Goal: Task Accomplishment & Management: Complete application form

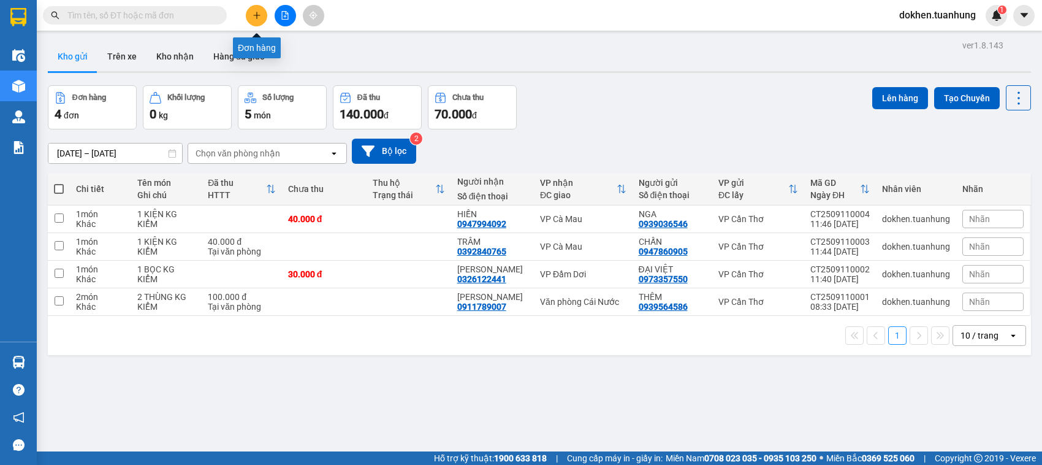
click at [255, 11] on icon "plus" at bounding box center [256, 15] width 9 height 9
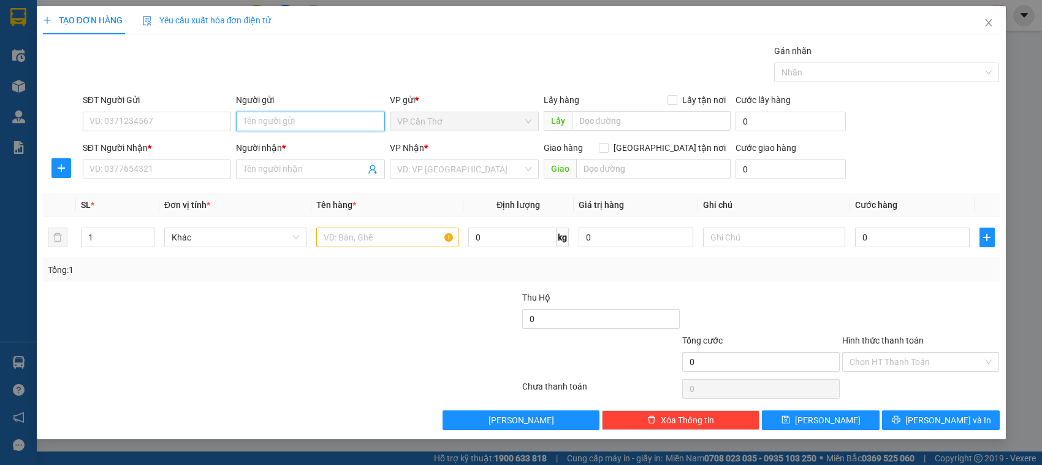
click at [286, 124] on input "Người gửi" at bounding box center [310, 122] width 149 height 20
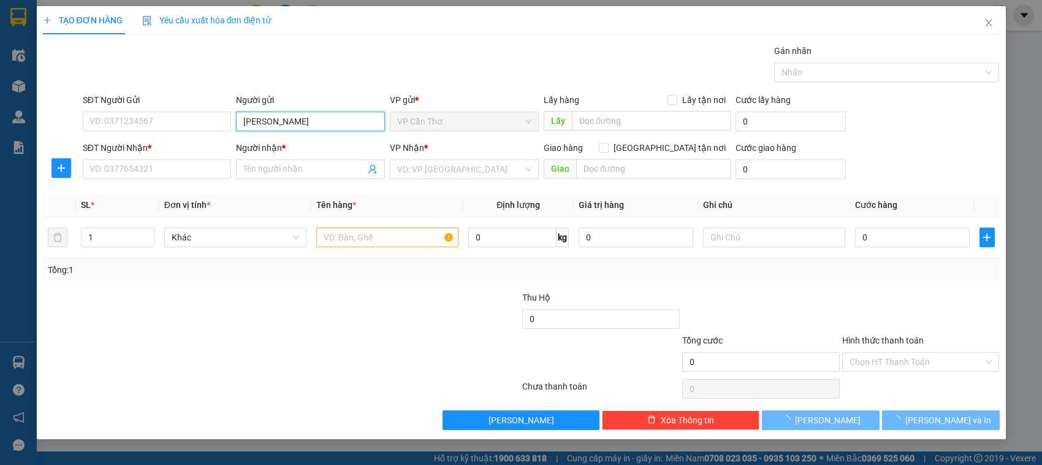
type input "TÔ NI"
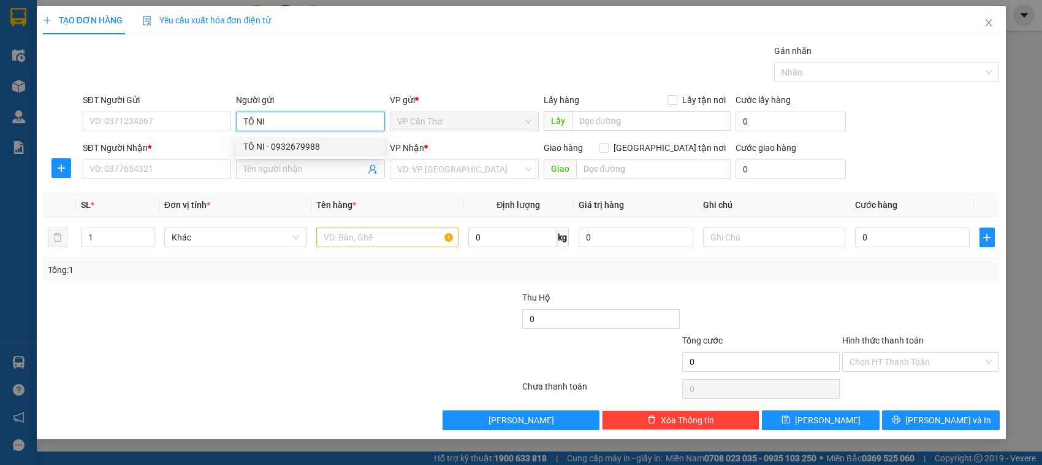
click at [300, 145] on div "TÔ NI - 0932679988" at bounding box center [310, 146] width 134 height 13
type input "0932679988"
type input "TÔ NI"
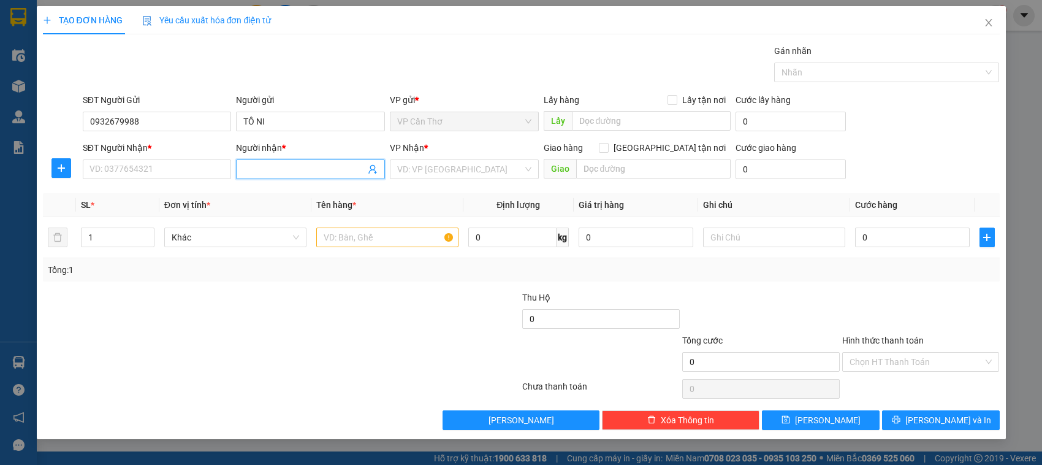
click at [307, 165] on input "Người nhận *" at bounding box center [304, 168] width 122 height 13
click at [371, 170] on icon "user-add" at bounding box center [372, 169] width 8 height 9
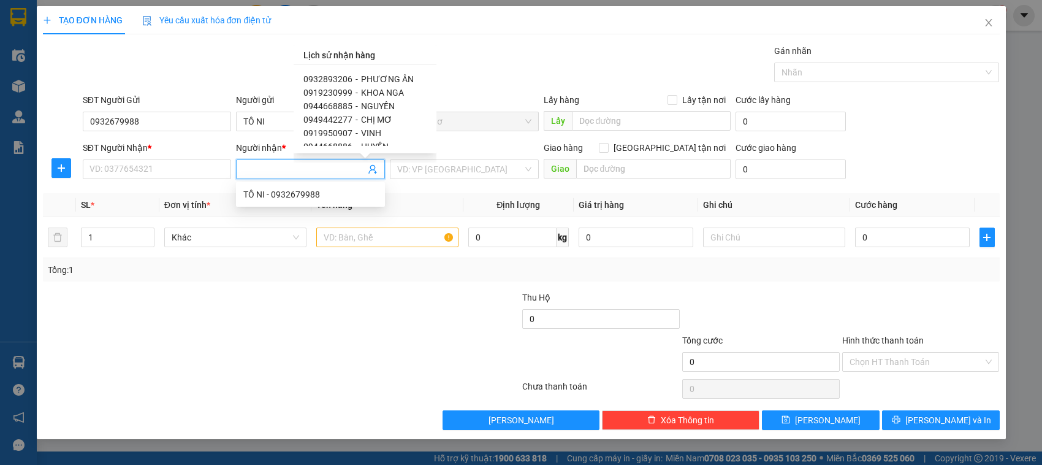
click at [393, 74] on span "PHƯƠNG ÂN" at bounding box center [387, 79] width 53 height 10
type input "0932893206"
type input "PHƯƠNG ÂN"
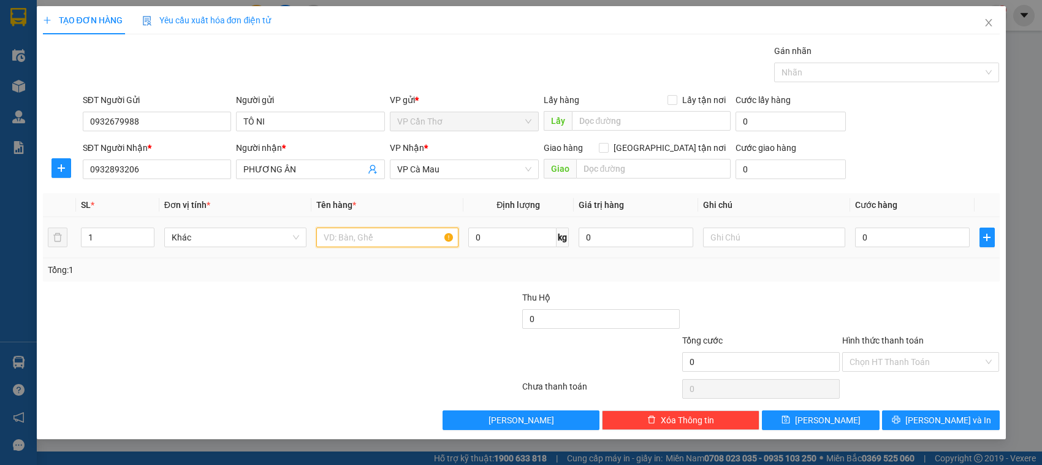
click at [342, 235] on input "text" at bounding box center [387, 237] width 142 height 20
type input "5 KIỆN KG KIỂM"
drag, startPoint x: 99, startPoint y: 239, endPoint x: 105, endPoint y: 234, distance: 7.8
click at [105, 234] on input "1" at bounding box center [118, 237] width 72 height 18
type input "5"
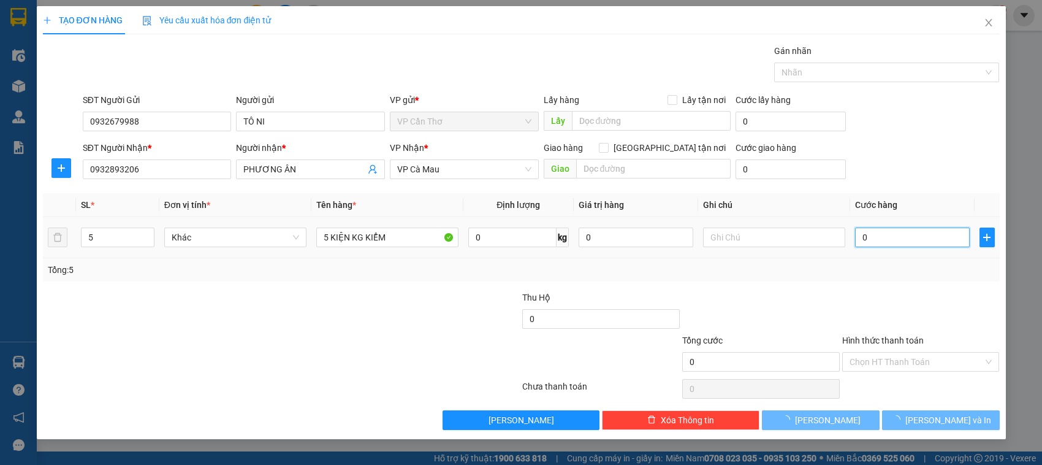
click at [866, 238] on input "0" at bounding box center [912, 237] width 115 height 20
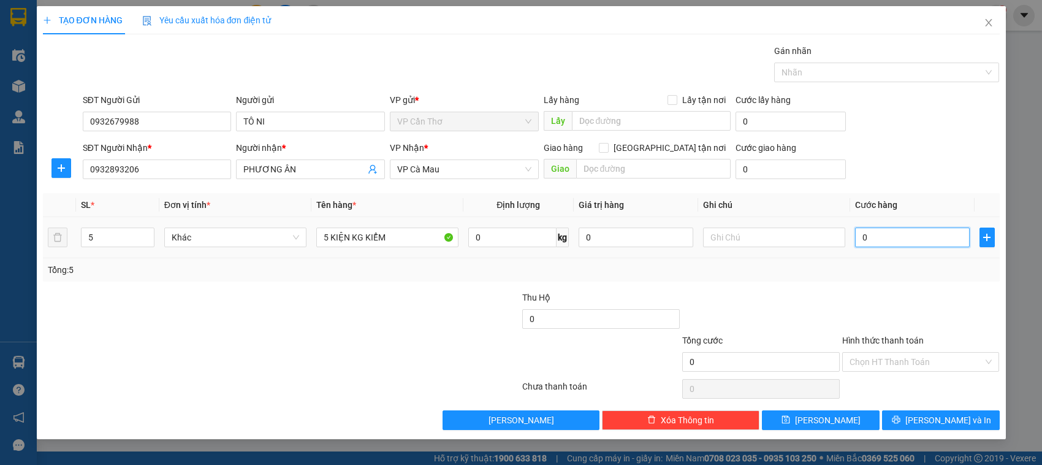
type input "2"
type input "20"
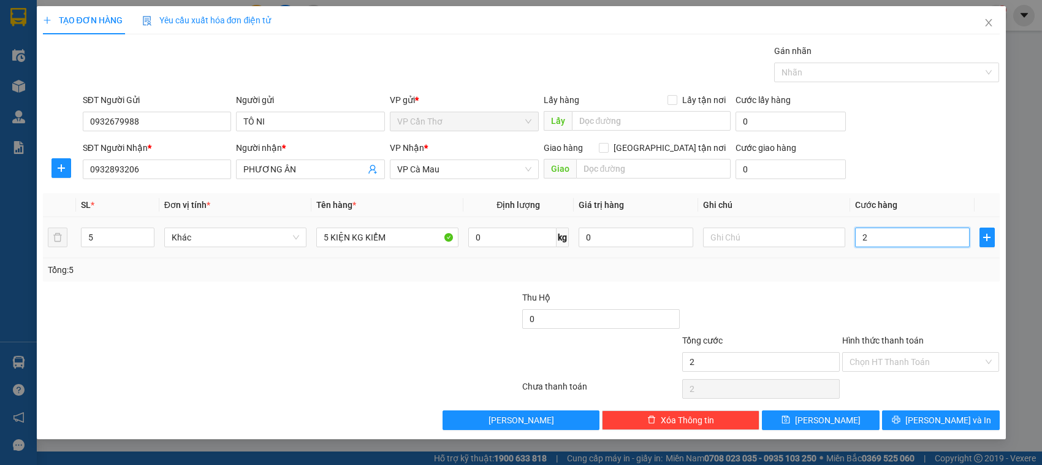
type input "20"
type input "200"
type input "2.000"
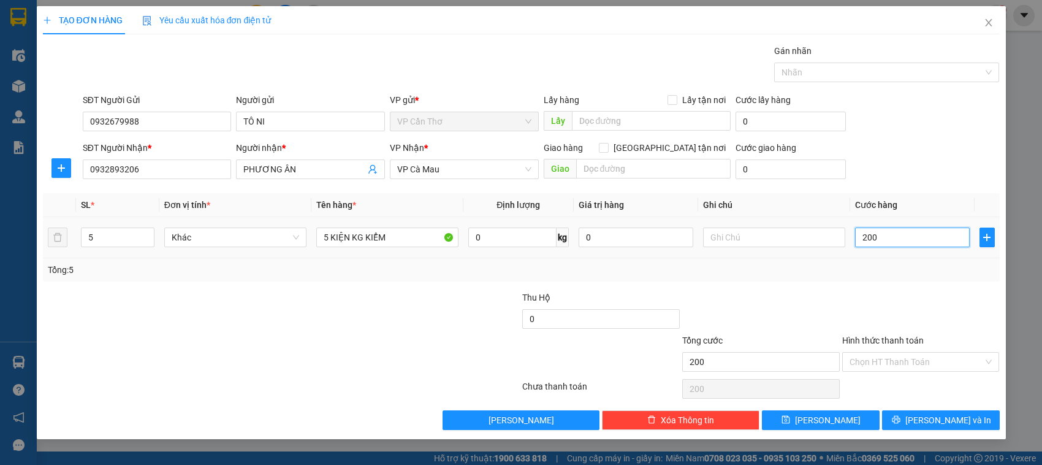
type input "2.000"
type input "20.000"
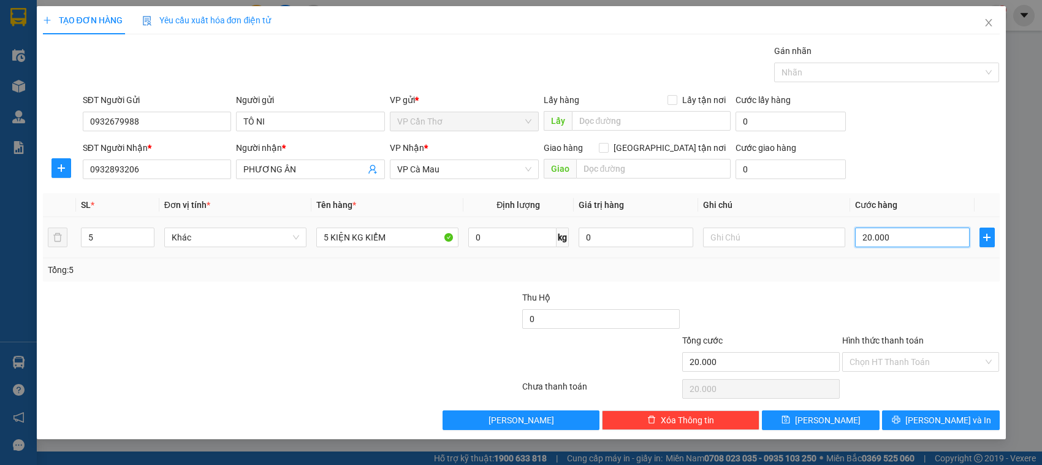
type input "200.000"
click at [871, 360] on input "Hình thức thanh toán" at bounding box center [916, 361] width 134 height 18
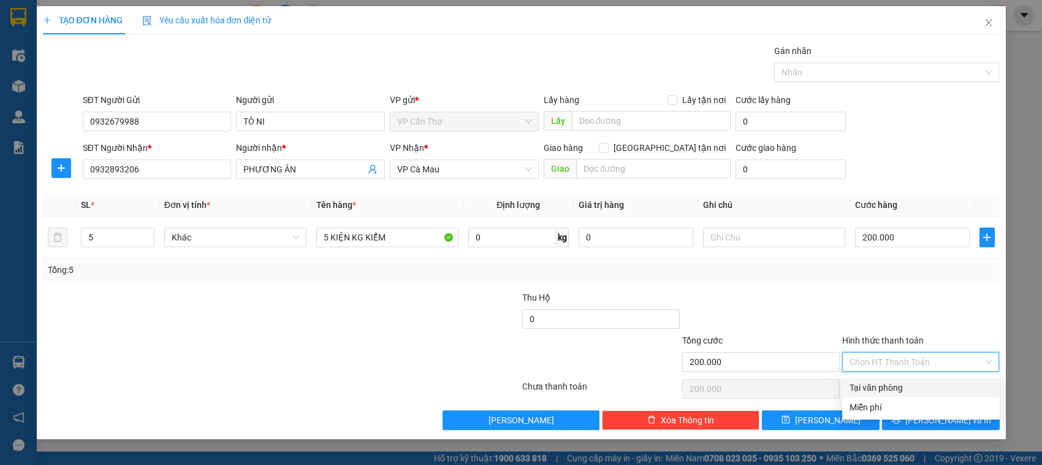
click at [872, 313] on div at bounding box center [921, 311] width 160 height 43
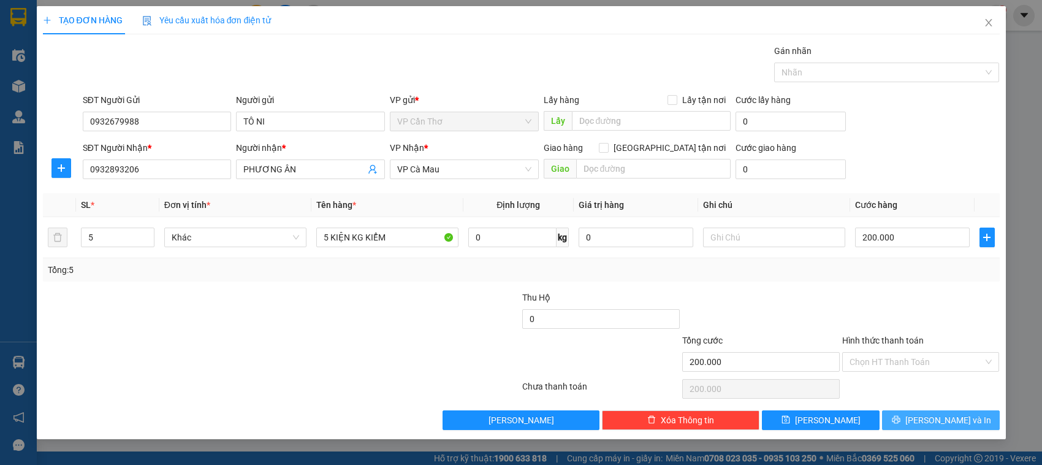
click at [908, 419] on button "[PERSON_NAME] và In" at bounding box center [941, 420] width 118 height 20
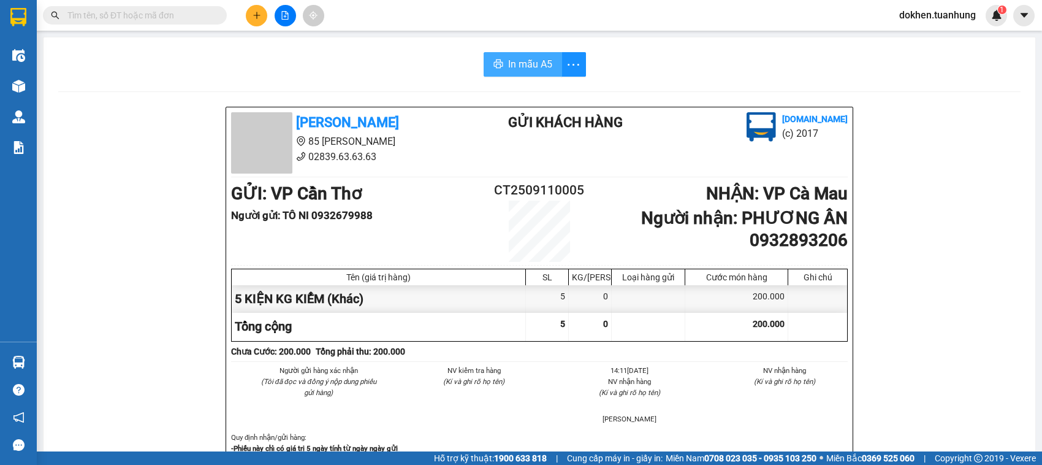
click at [526, 66] on span "In mẫu A5" at bounding box center [530, 63] width 44 height 15
click at [259, 11] on icon "plus" at bounding box center [256, 15] width 9 height 9
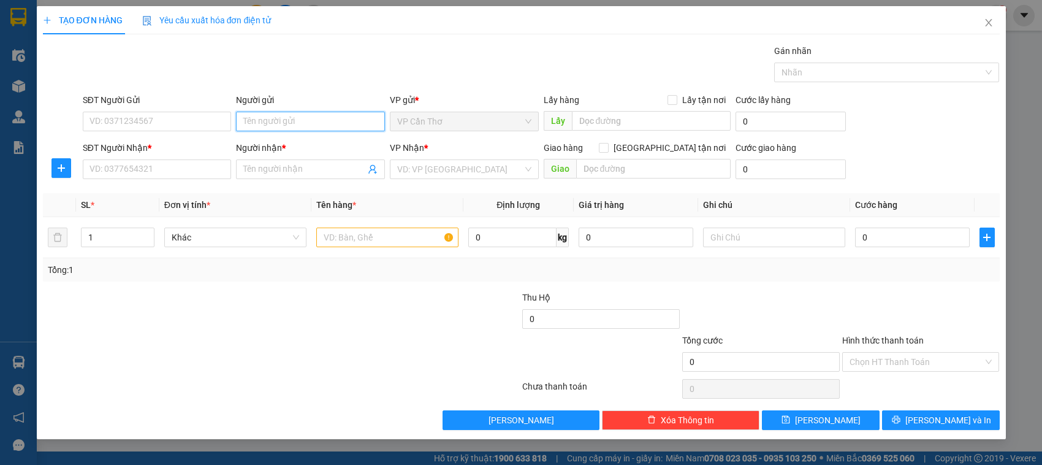
click at [264, 126] on input "Người gửi" at bounding box center [310, 122] width 149 height 20
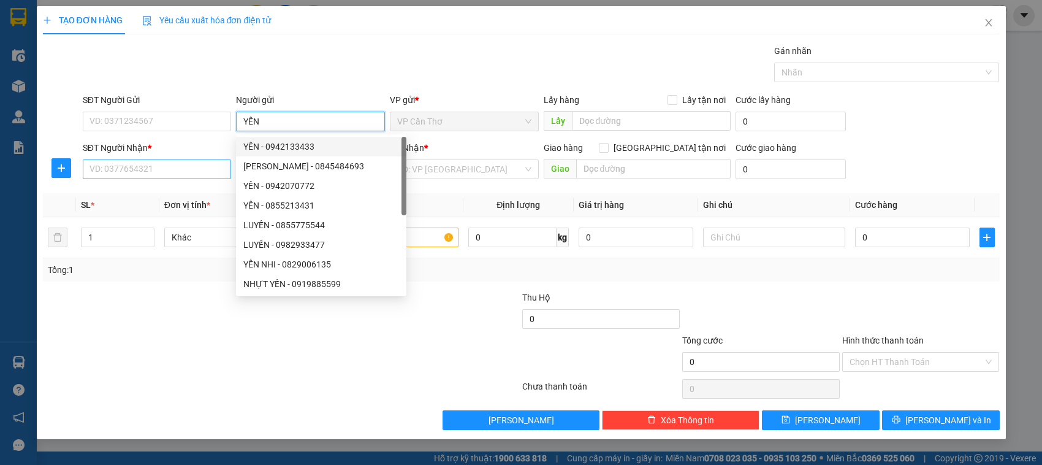
type input "YẾN"
click at [189, 169] on input "SĐT Người Nhận *" at bounding box center [157, 169] width 149 height 20
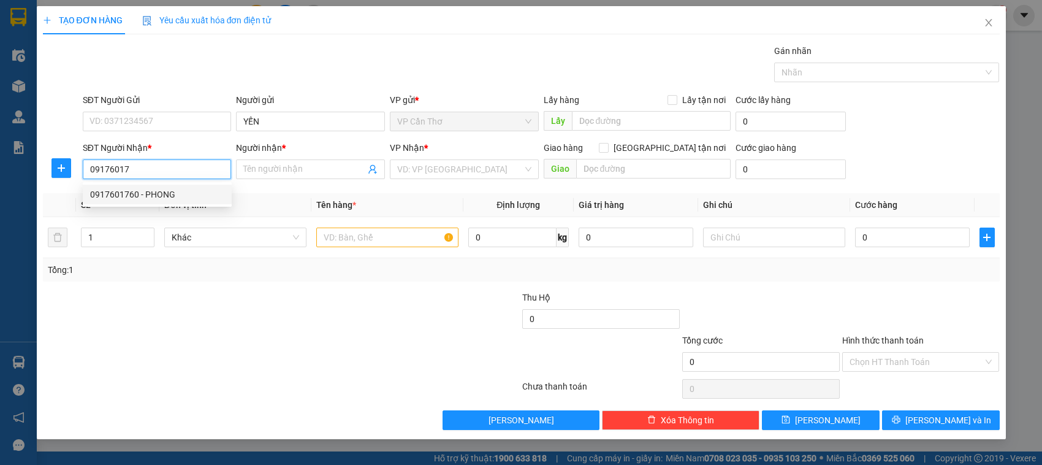
click at [173, 195] on div "0917601760 - PHONG" at bounding box center [157, 194] width 134 height 13
type input "0917601760"
type input "PHONG"
type input "0917601760"
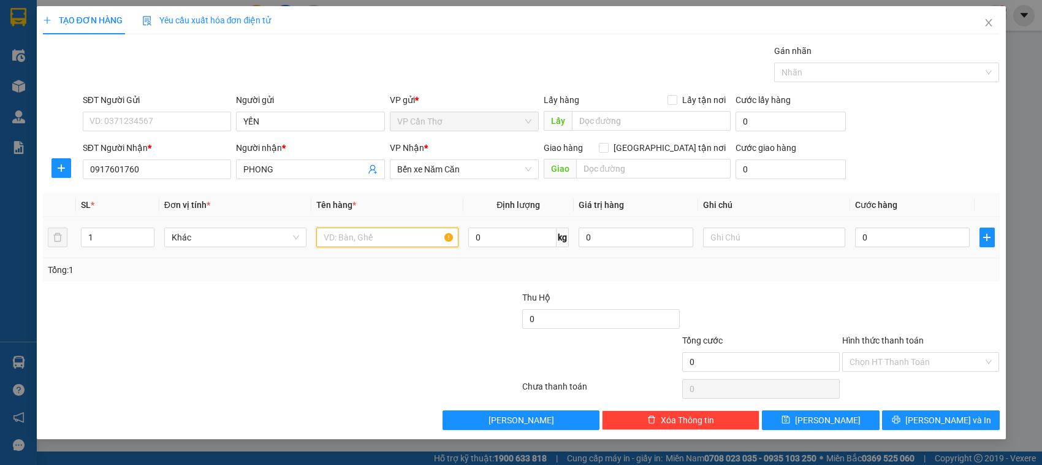
click at [332, 240] on input "text" at bounding box center [387, 237] width 142 height 20
type input "2 BAO + 1 KIỆN KG KIỂM"
click at [870, 239] on input "0" at bounding box center [912, 237] width 115 height 20
type input "1"
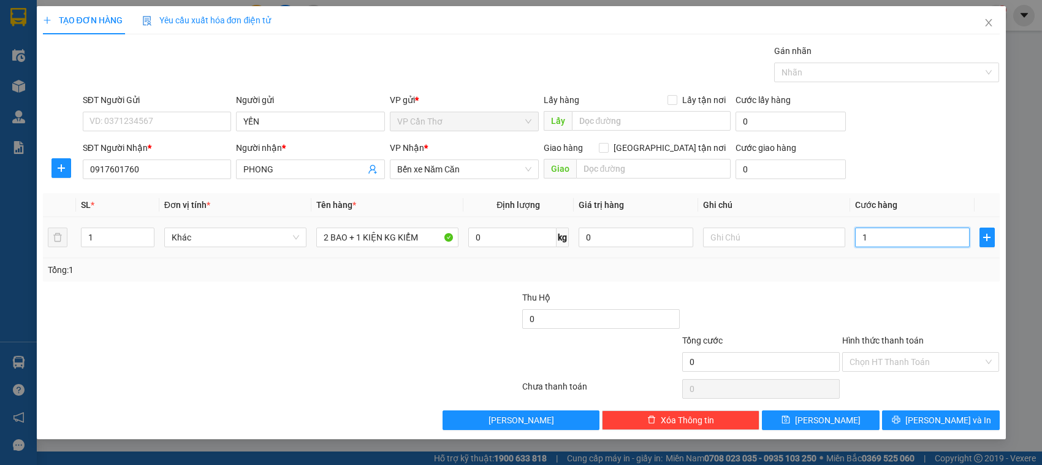
type input "1"
type input "12"
type input "120"
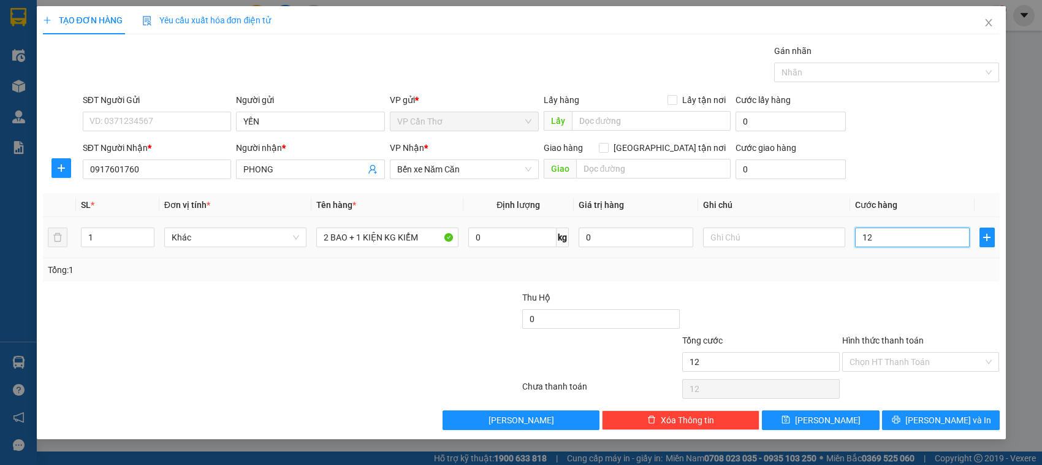
type input "120"
type input "1.200"
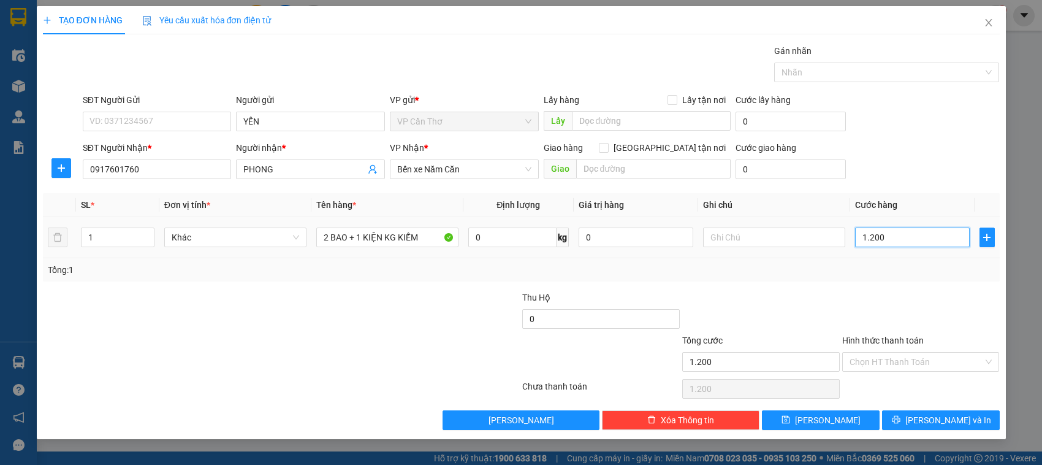
type input "12.000"
type input "120.000"
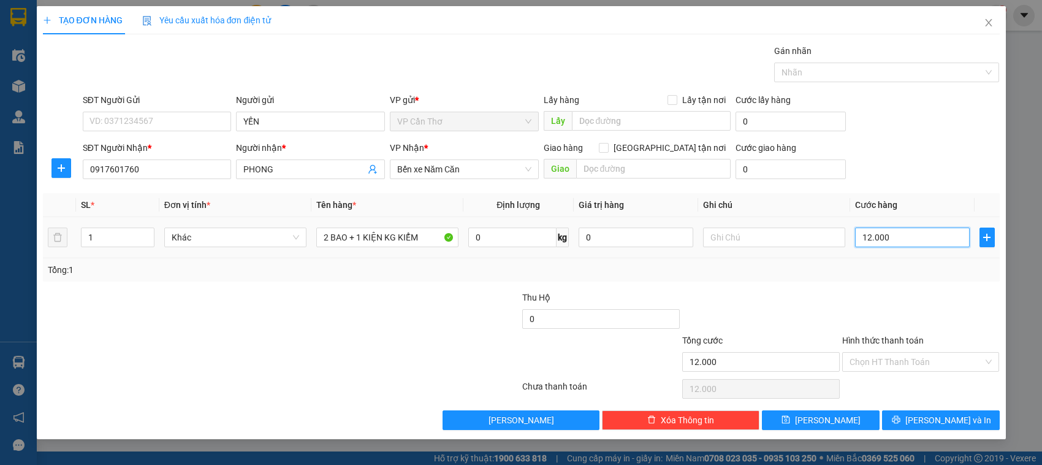
type input "120.000"
click at [879, 362] on input "Hình thức thanh toán" at bounding box center [916, 361] width 134 height 18
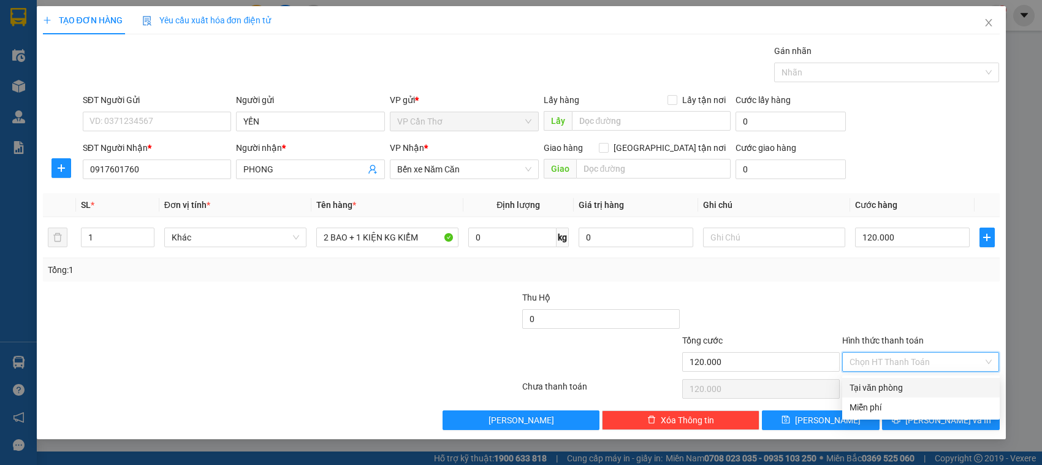
click at [887, 387] on div "Tại văn phòng" at bounding box center [920, 387] width 143 height 13
type input "0"
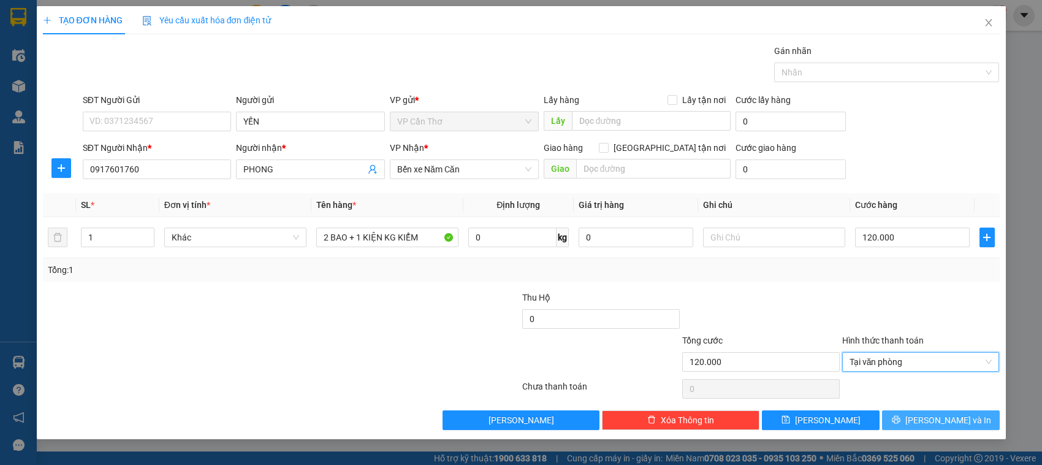
click at [915, 417] on button "[PERSON_NAME] và In" at bounding box center [941, 420] width 118 height 20
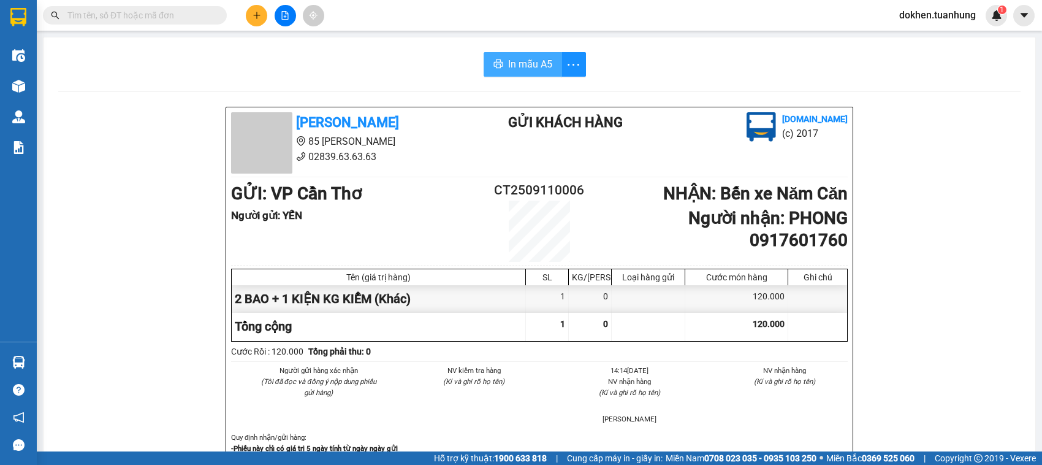
click at [522, 65] on span "In mẫu A5" at bounding box center [530, 63] width 44 height 15
click at [522, 63] on span "In mẫu A5" at bounding box center [530, 63] width 44 height 15
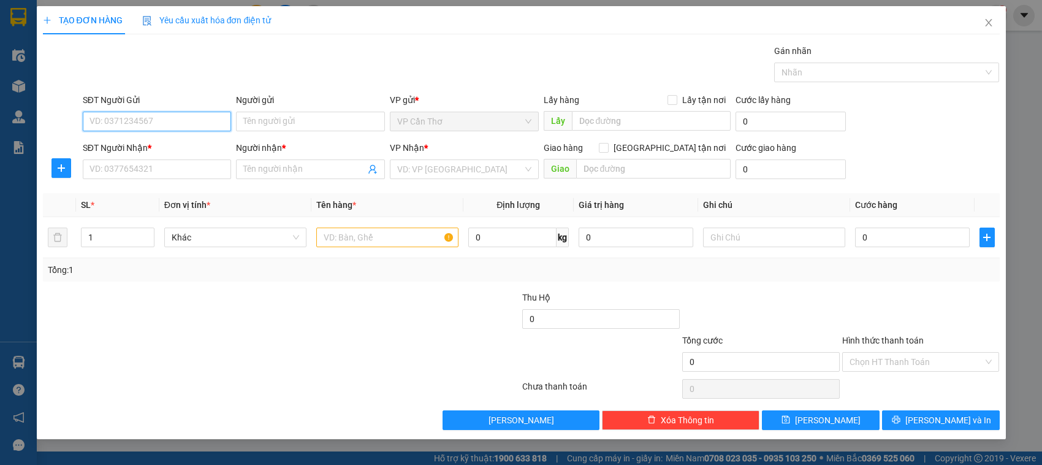
click at [142, 120] on input "SĐT Người Gửi" at bounding box center [157, 122] width 149 height 20
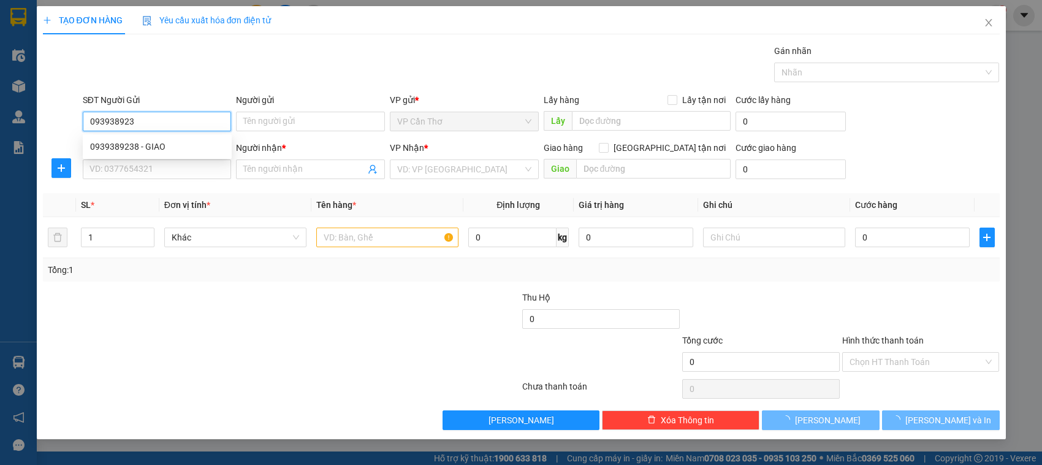
type input "0939389238"
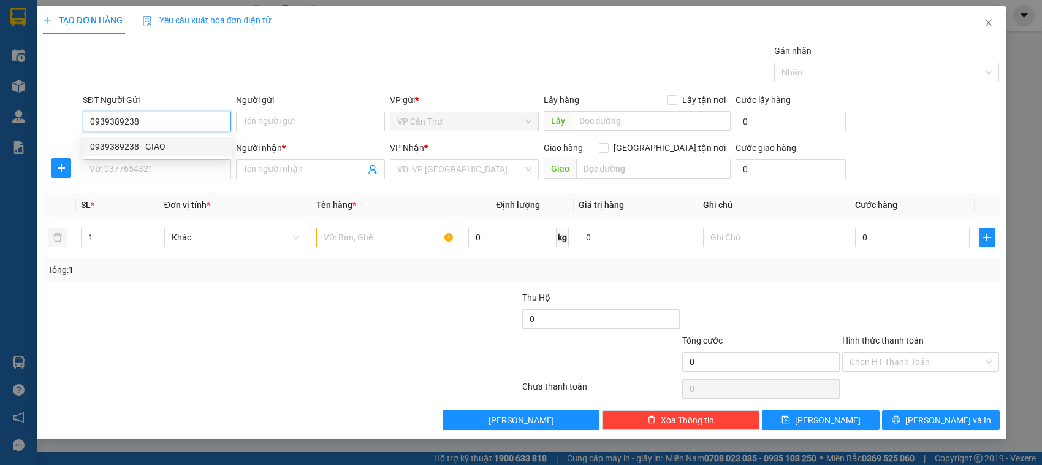
click at [126, 148] on div "0939389238 - GIAO" at bounding box center [157, 146] width 134 height 13
type input "GIAO"
type input "0939389238"
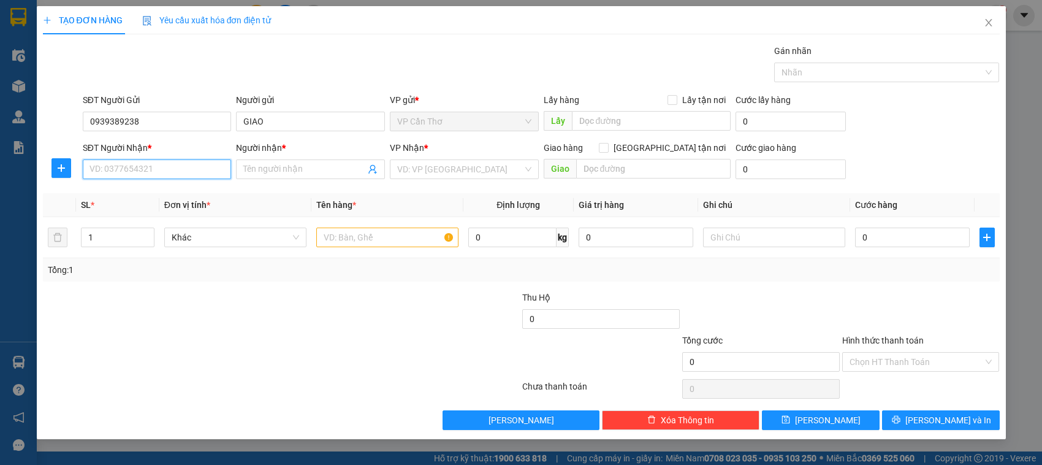
click at [143, 173] on input "SĐT Người Nhận *" at bounding box center [157, 169] width 149 height 20
click at [147, 214] on div "0387826103 - [PERSON_NAME]" at bounding box center [157, 213] width 134 height 13
type input "0387826103"
type input "[PERSON_NAME]"
click at [368, 237] on input "text" at bounding box center [387, 237] width 142 height 20
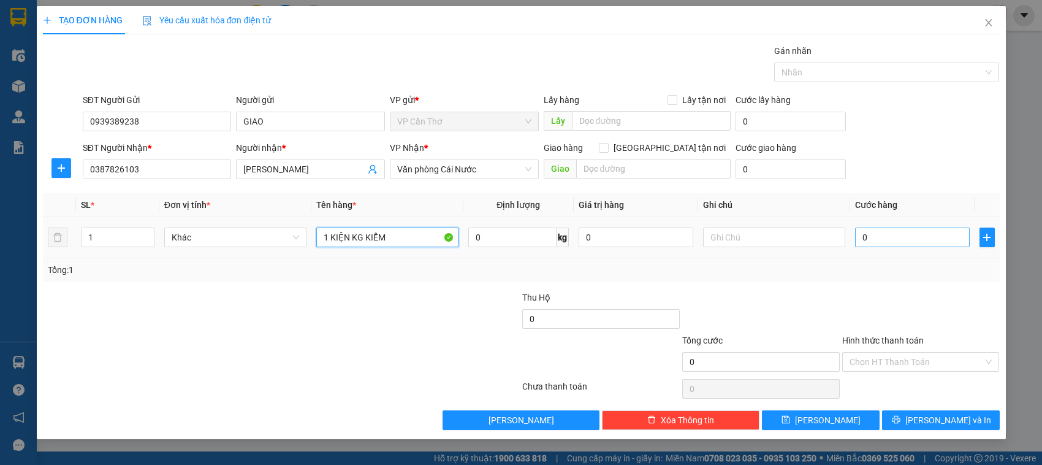
type input "1 KIỆN KG KIỂM"
click at [869, 241] on input "0" at bounding box center [912, 237] width 115 height 20
type input "4"
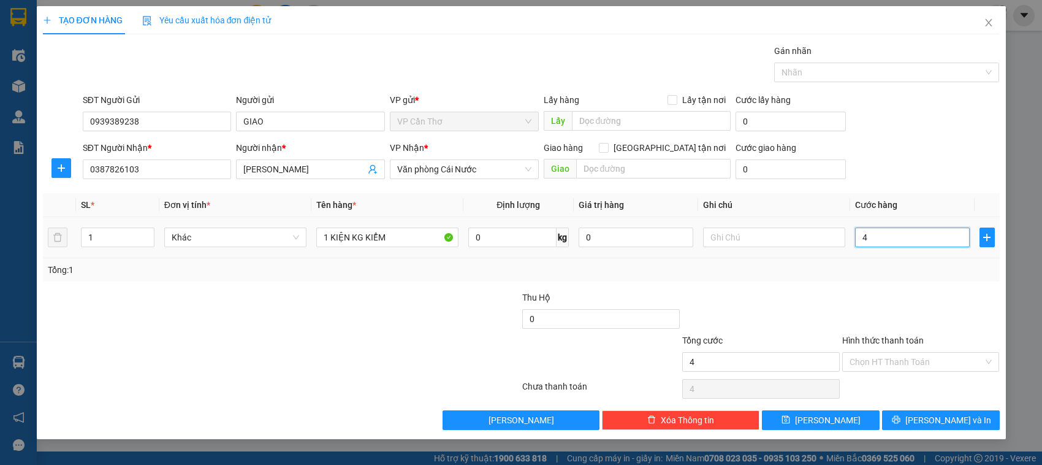
type input "40"
type input "400"
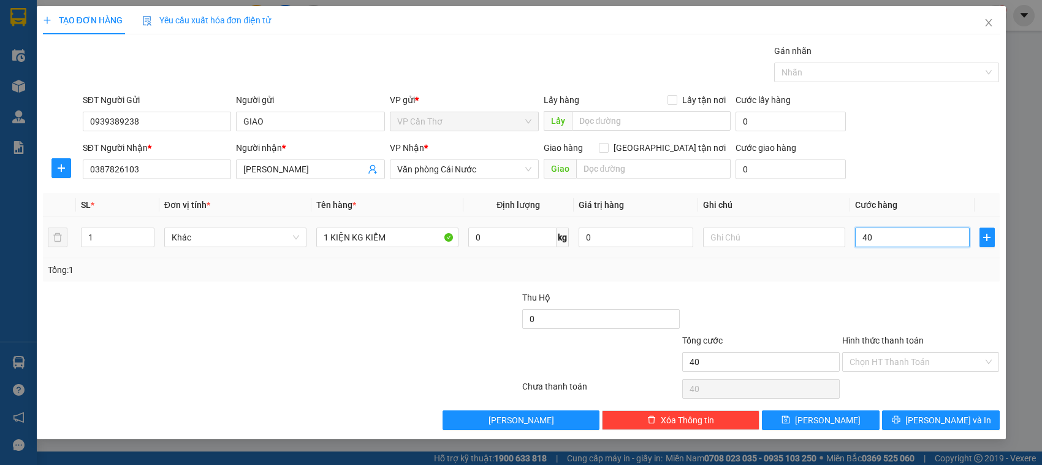
type input "400"
type input "4.000"
type input "40.000"
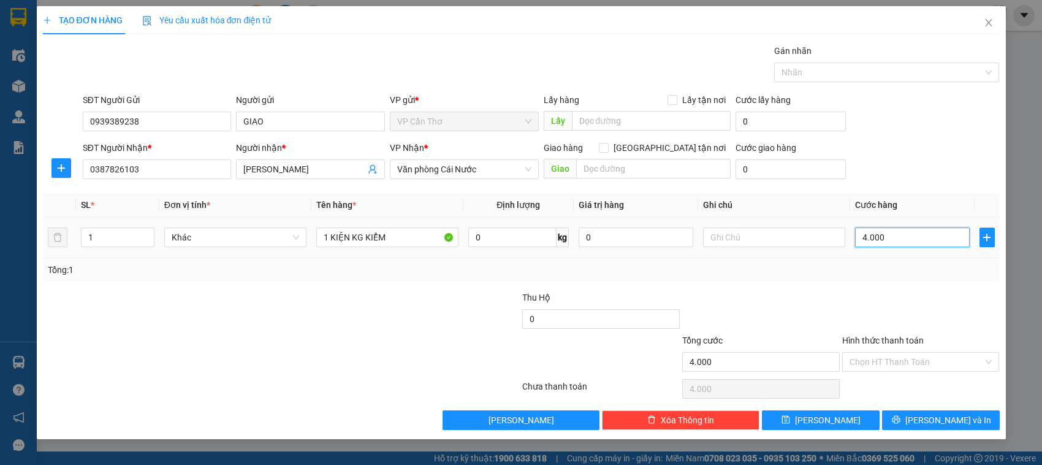
type input "40.000"
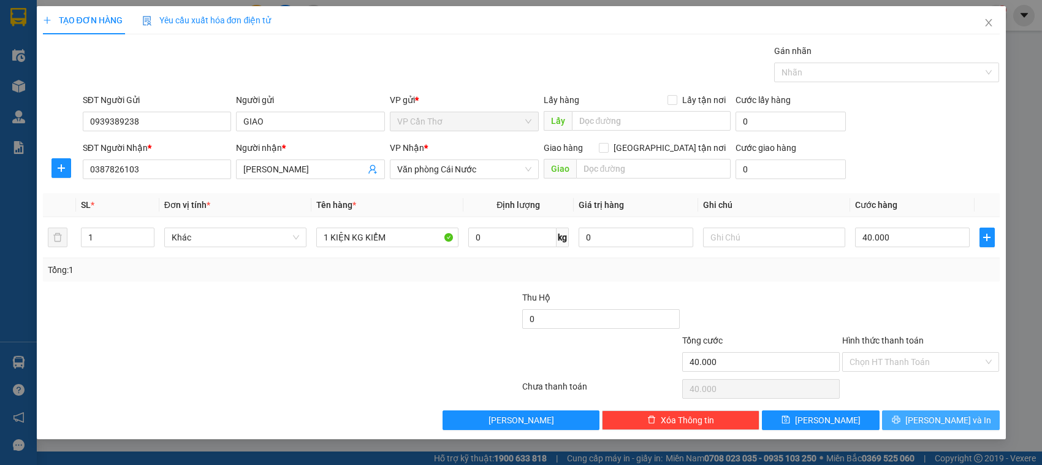
click at [884, 422] on button "[PERSON_NAME] và In" at bounding box center [941, 420] width 118 height 20
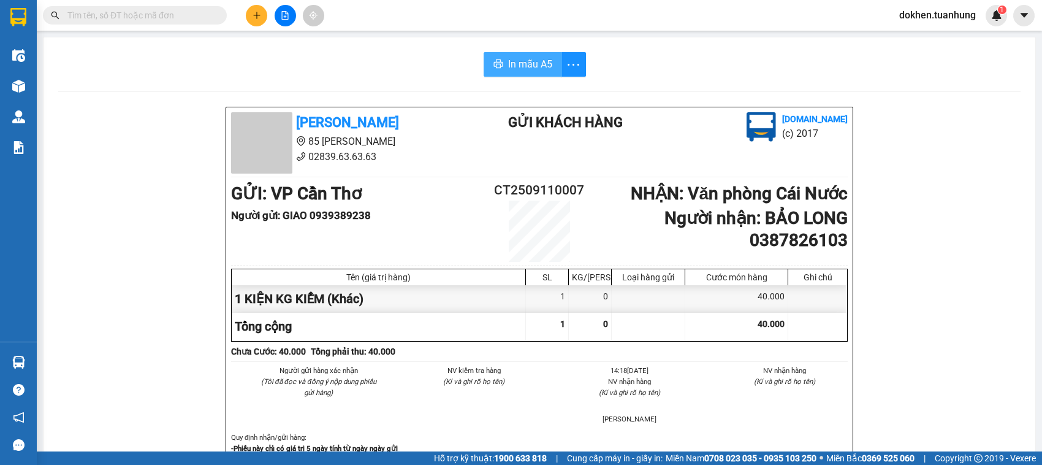
click at [517, 63] on span "In mẫu A5" at bounding box center [530, 63] width 44 height 15
click at [256, 17] on icon "plus" at bounding box center [256, 15] width 9 height 9
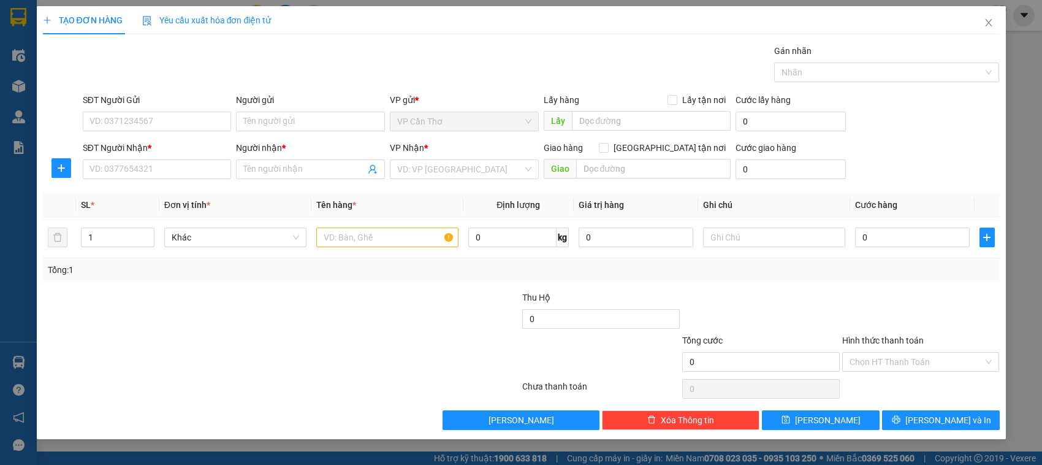
click at [175, 105] on div "SĐT Người Gửi" at bounding box center [157, 99] width 149 height 13
click at [175, 112] on input "SĐT Người Gửi" at bounding box center [157, 122] width 149 height 20
type input "0918312109"
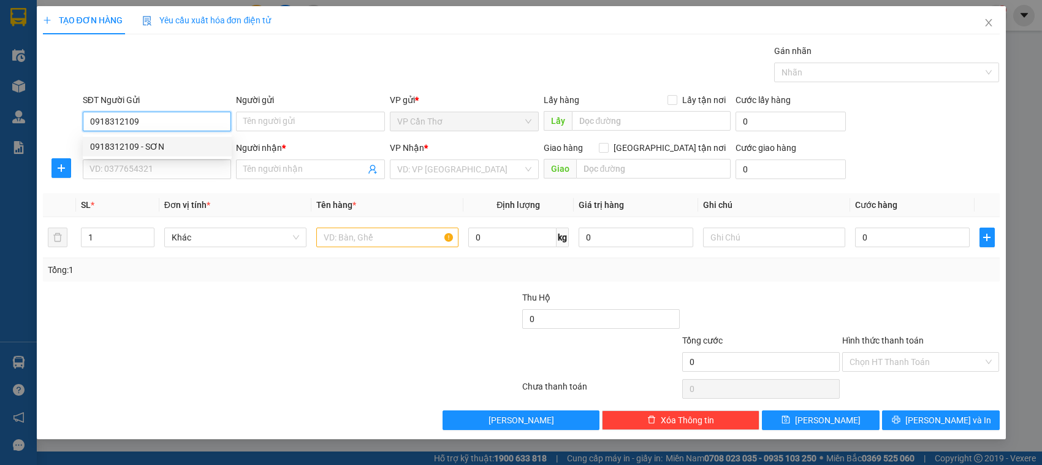
click at [164, 148] on div "0918312109 - SƠN" at bounding box center [157, 146] width 134 height 13
type input "SƠN"
type input "0918312109"
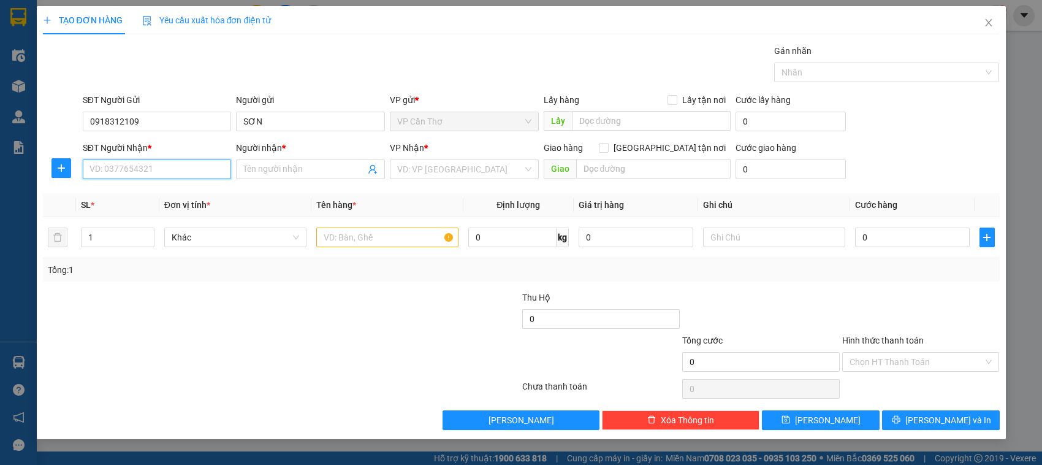
click at [158, 176] on input "SĐT Người Nhận *" at bounding box center [157, 169] width 149 height 20
click at [161, 213] on div "0917601760 - PHONG" at bounding box center [157, 213] width 134 height 13
type input "0917601760"
type input "PHONG"
click at [362, 233] on input "text" at bounding box center [387, 237] width 142 height 20
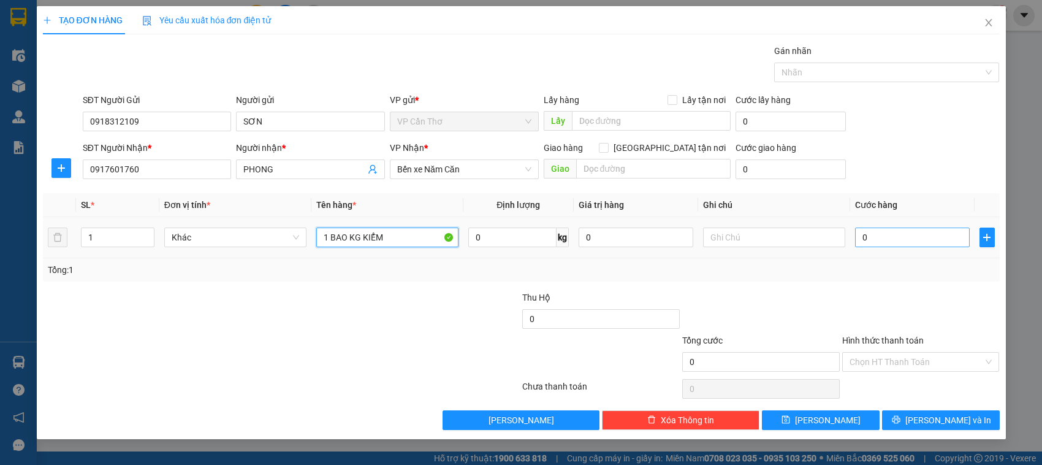
type input "1 BAO KG KIỂM"
type input "5"
type input "50"
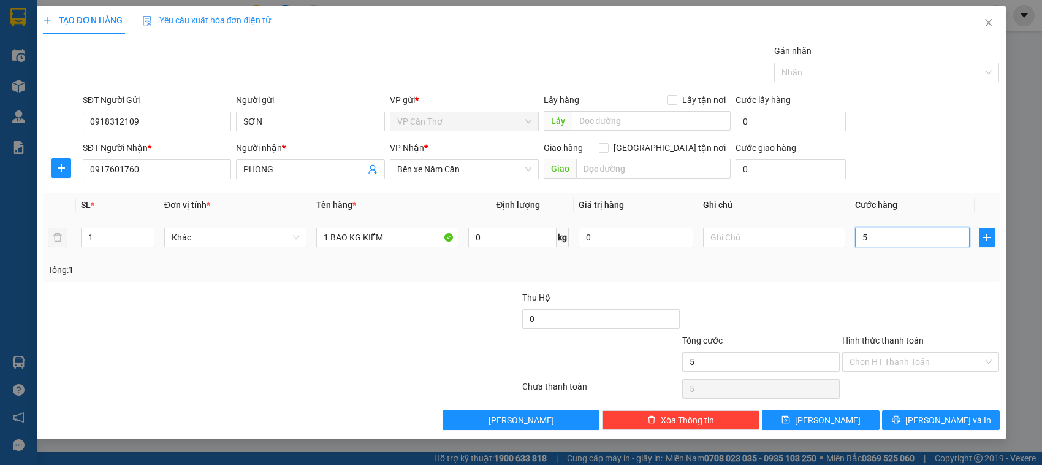
type input "50"
type input "500"
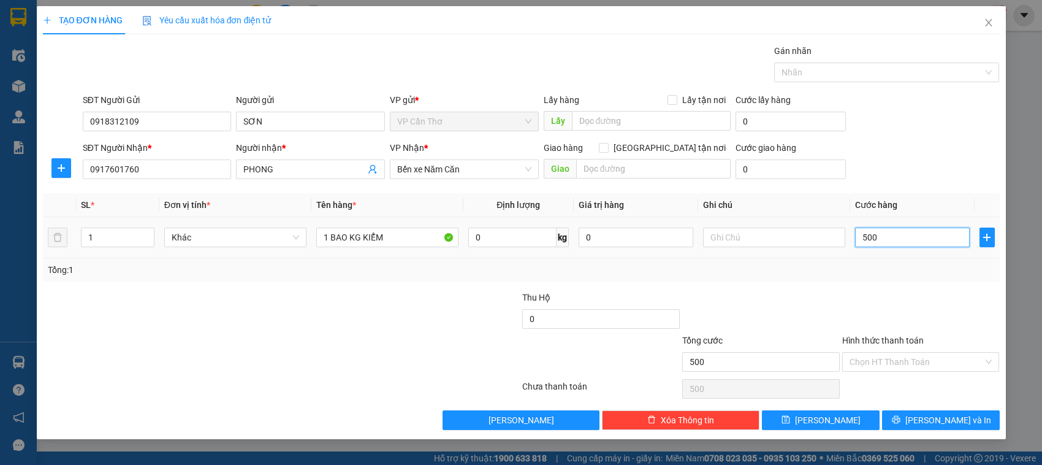
type input "5.000"
type input "50.000"
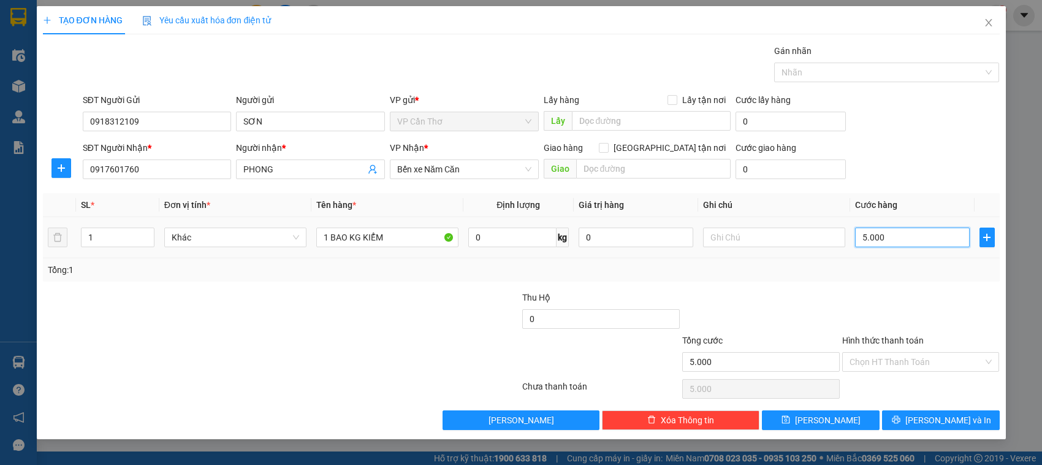
type input "50.000"
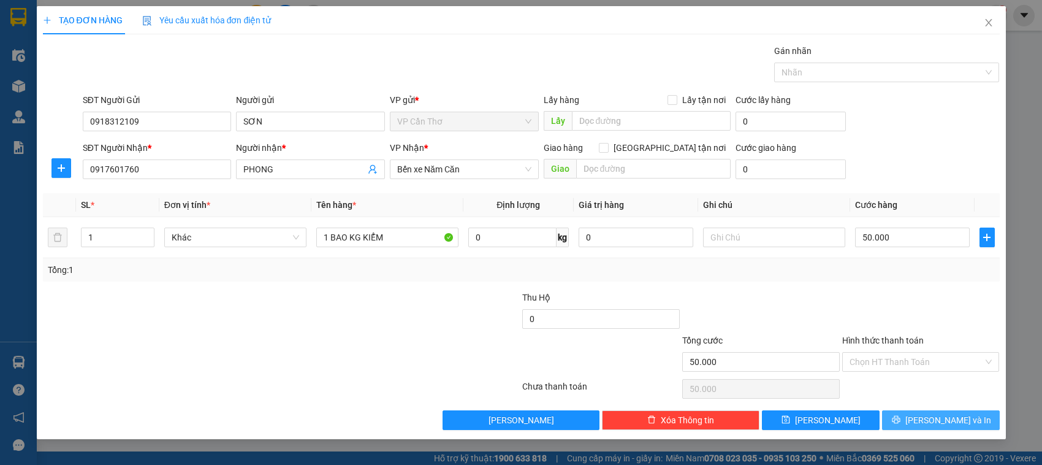
click at [899, 419] on button "[PERSON_NAME] và In" at bounding box center [941, 420] width 118 height 20
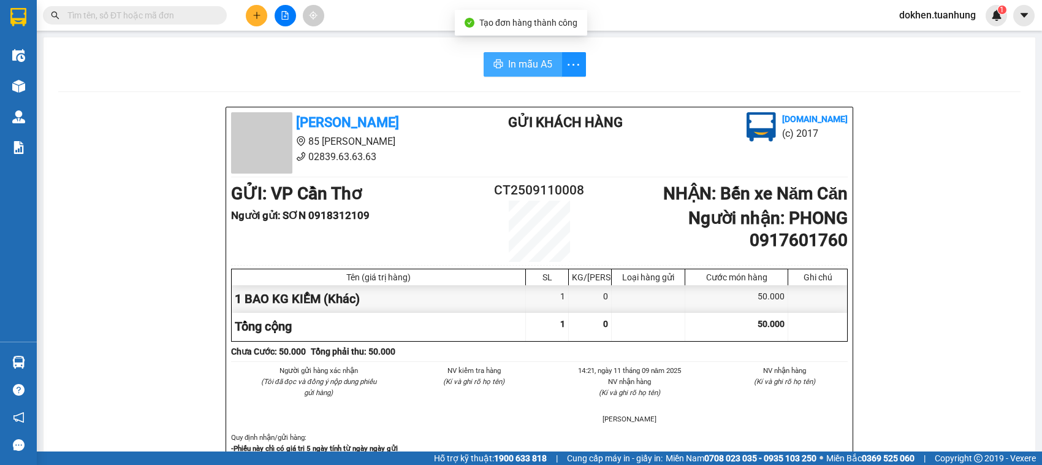
click at [526, 72] on button "In mẫu A5" at bounding box center [523, 64] width 78 height 25
